Goal: Information Seeking & Learning: Learn about a topic

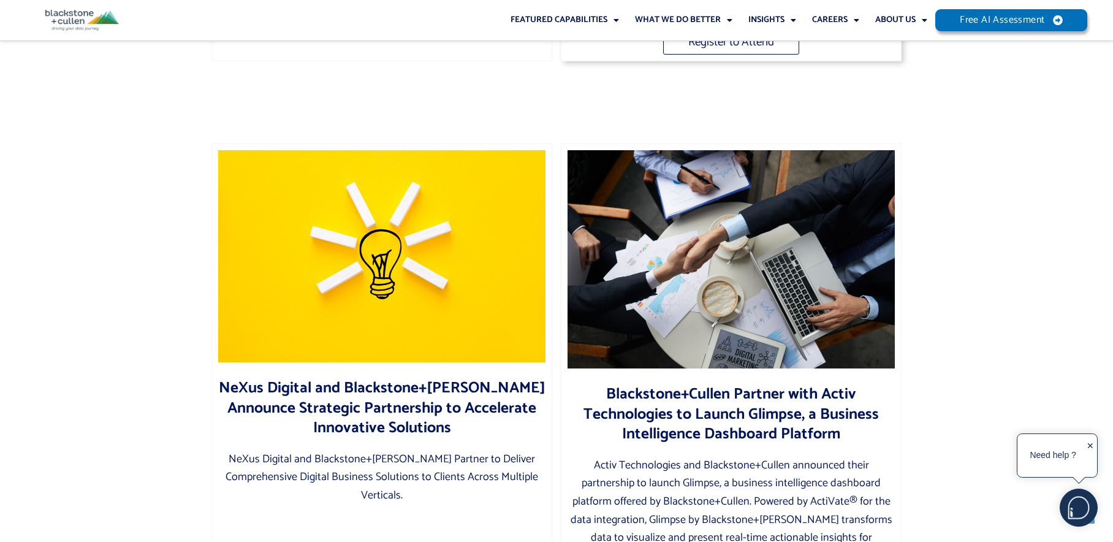
scroll to position [596, 0]
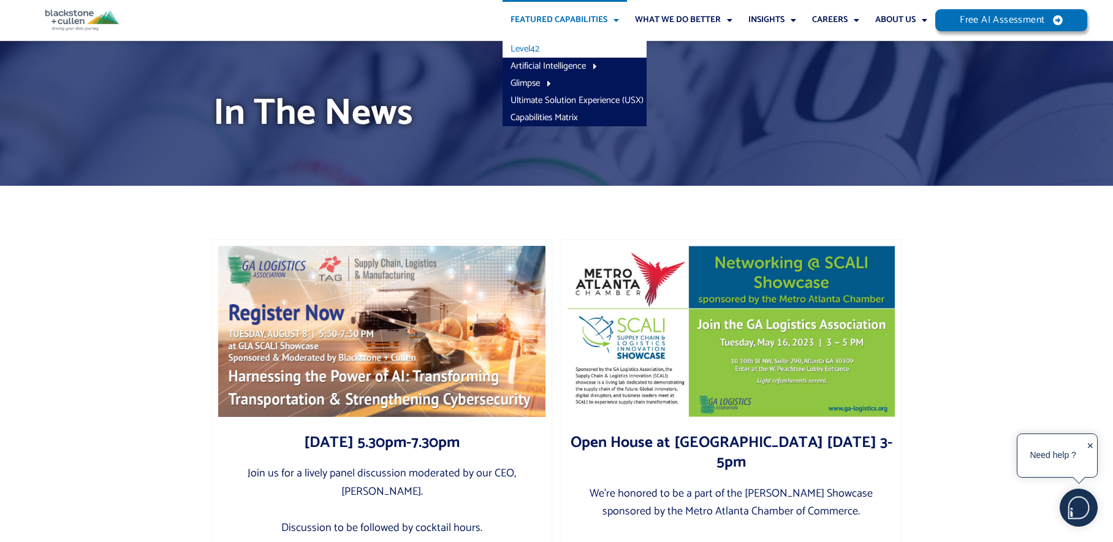
click at [555, 45] on link "Level42" at bounding box center [575, 48] width 144 height 17
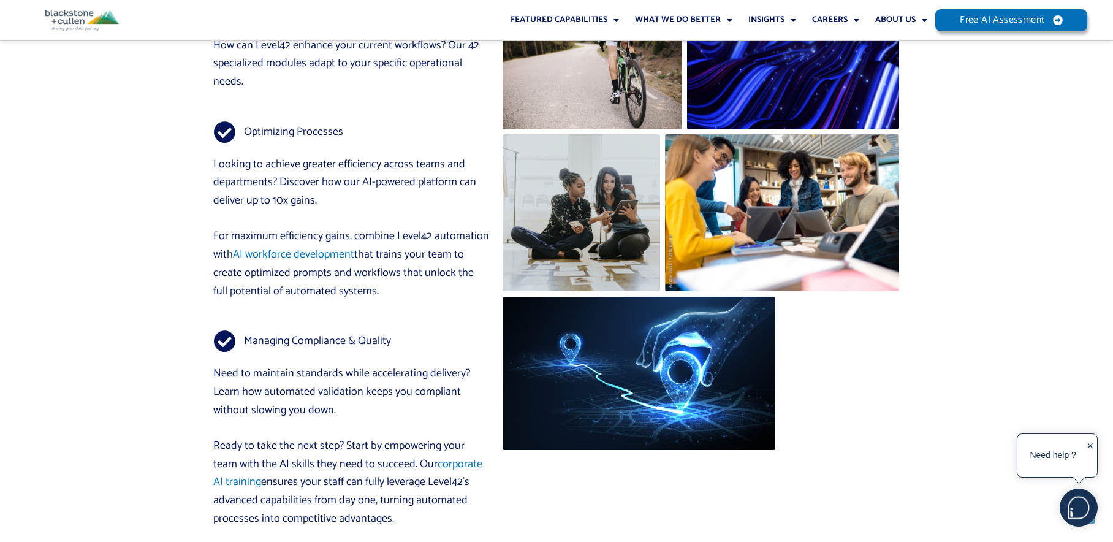
scroll to position [7271, 0]
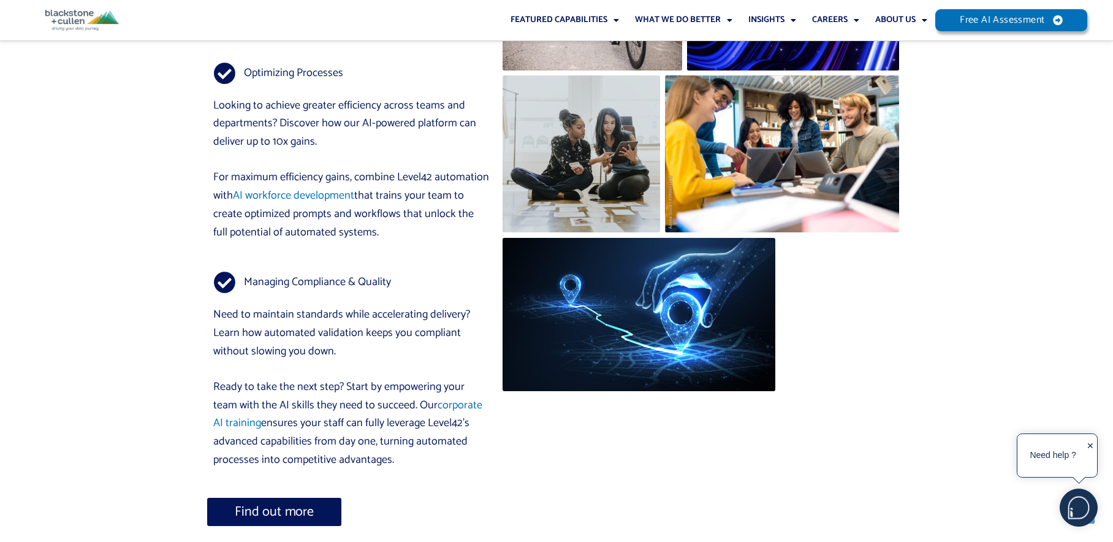
click at [274, 505] on span "Find out more" at bounding box center [274, 511] width 79 height 13
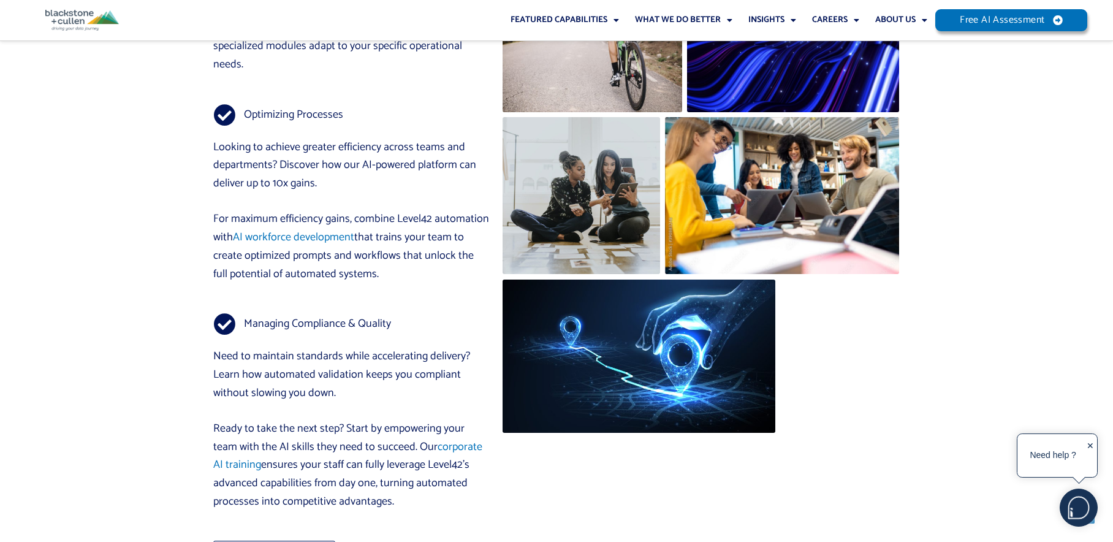
scroll to position [7194, 0]
